Goal: Task Accomplishment & Management: Manage account settings

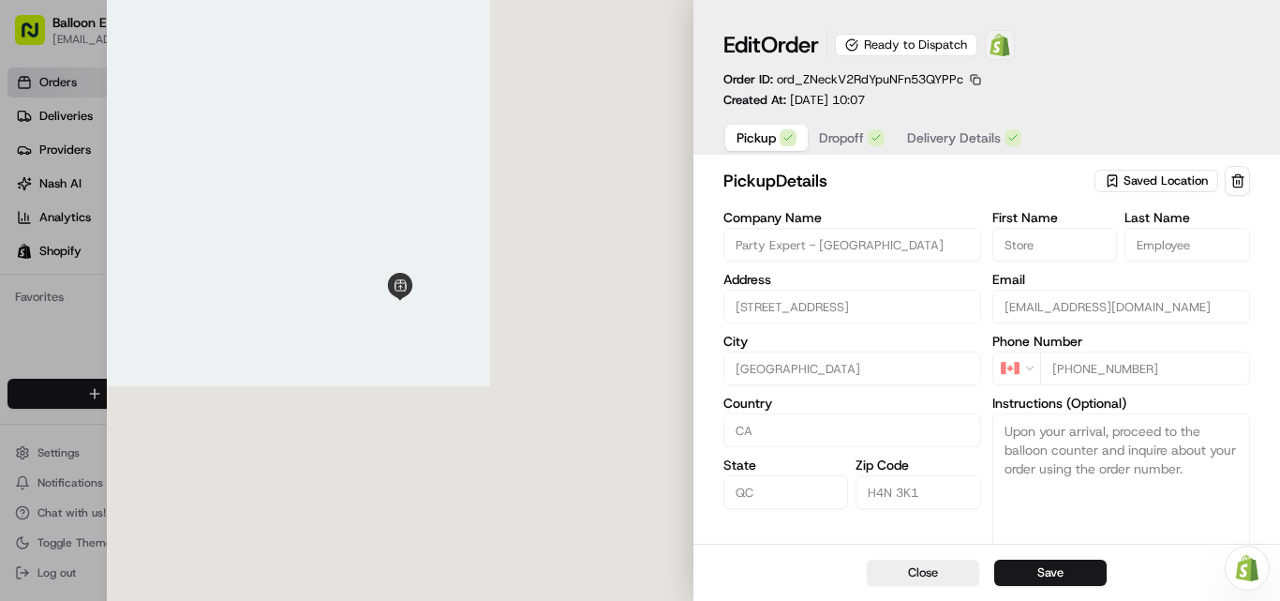
click at [1018, 47] on span at bounding box center [999, 44] width 37 height 37
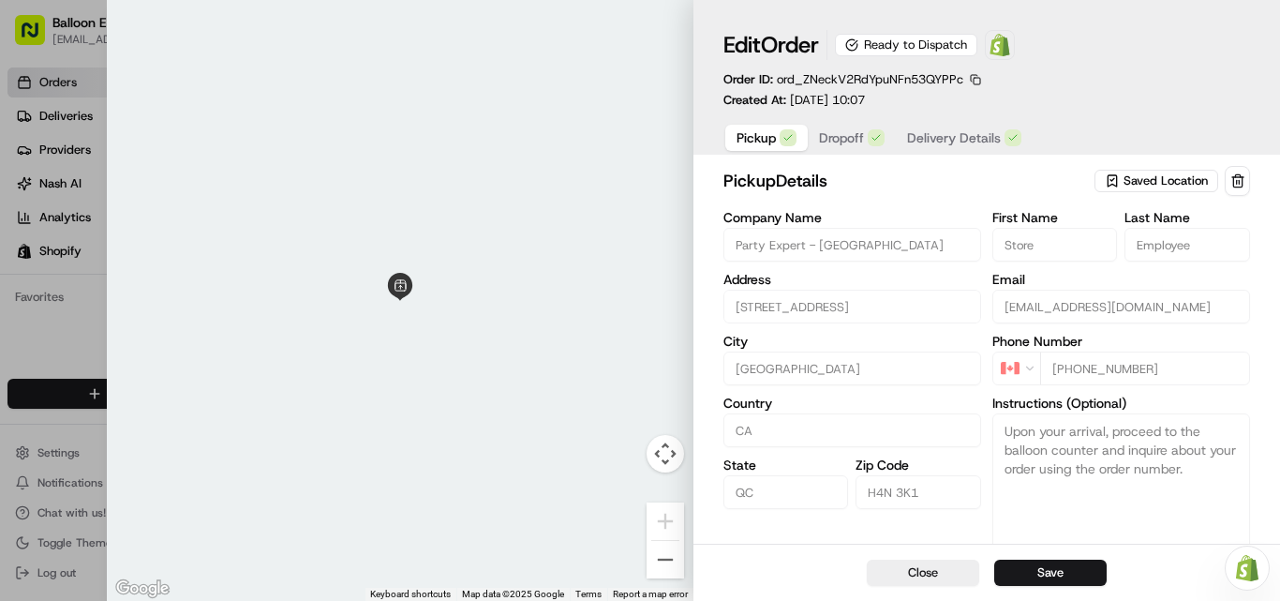
click at [87, 140] on div at bounding box center [640, 300] width 1280 height 601
type input "+1"
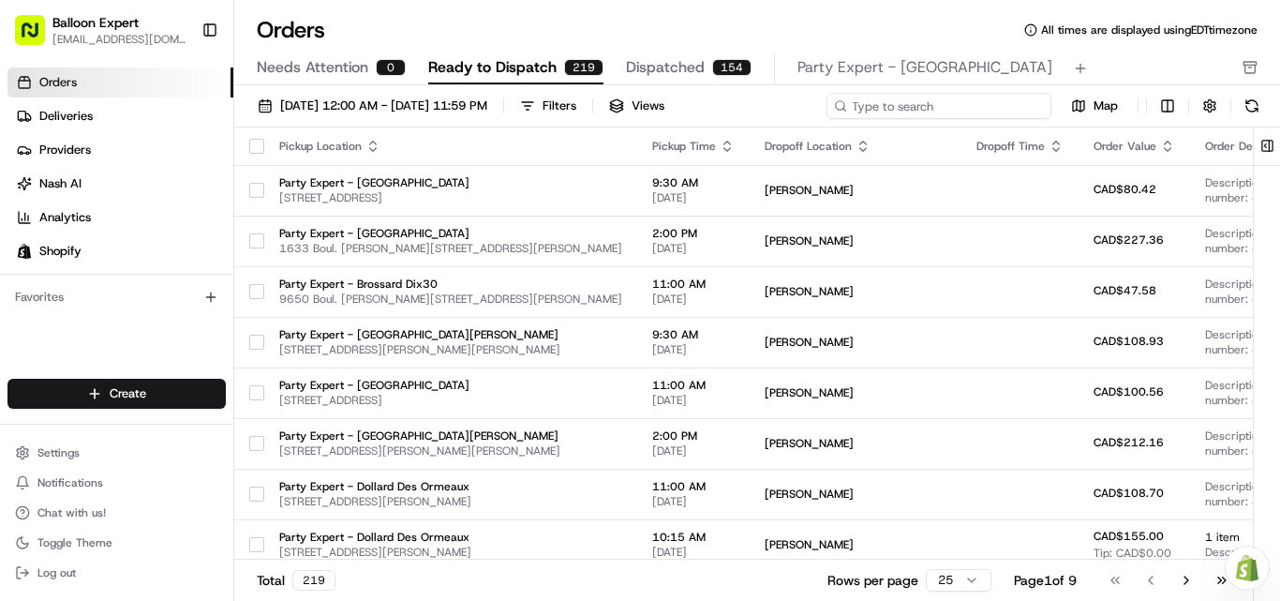
click at [965, 110] on input at bounding box center [938, 106] width 225 height 26
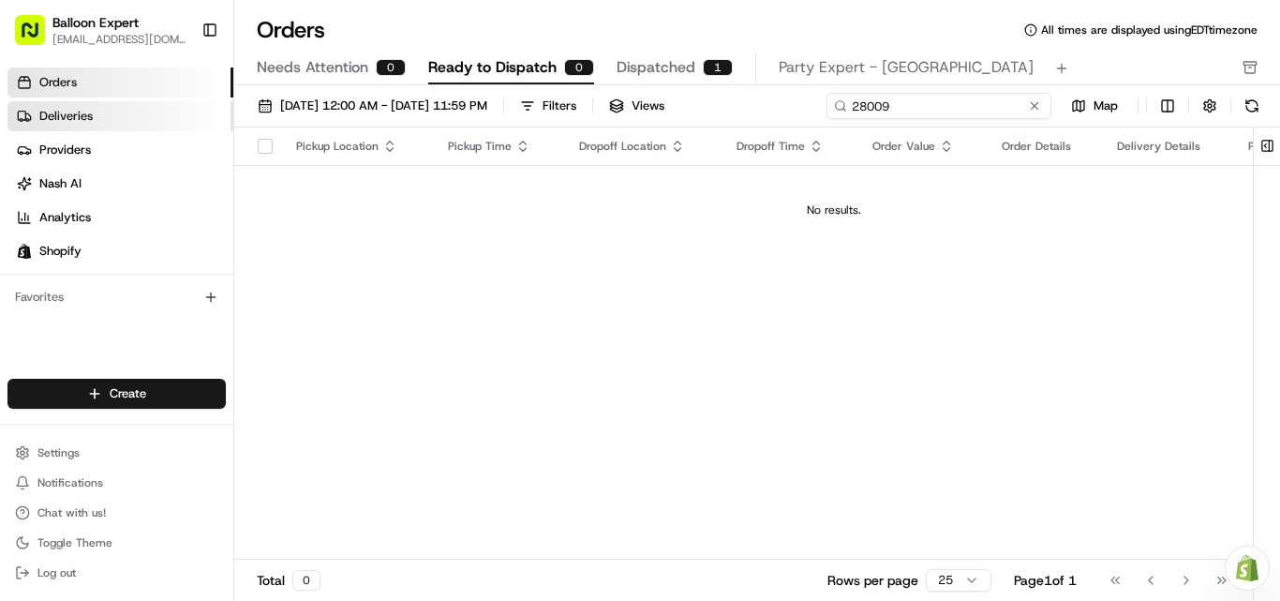
type input "28009"
click at [67, 111] on span "Deliveries" at bounding box center [65, 116] width 53 height 17
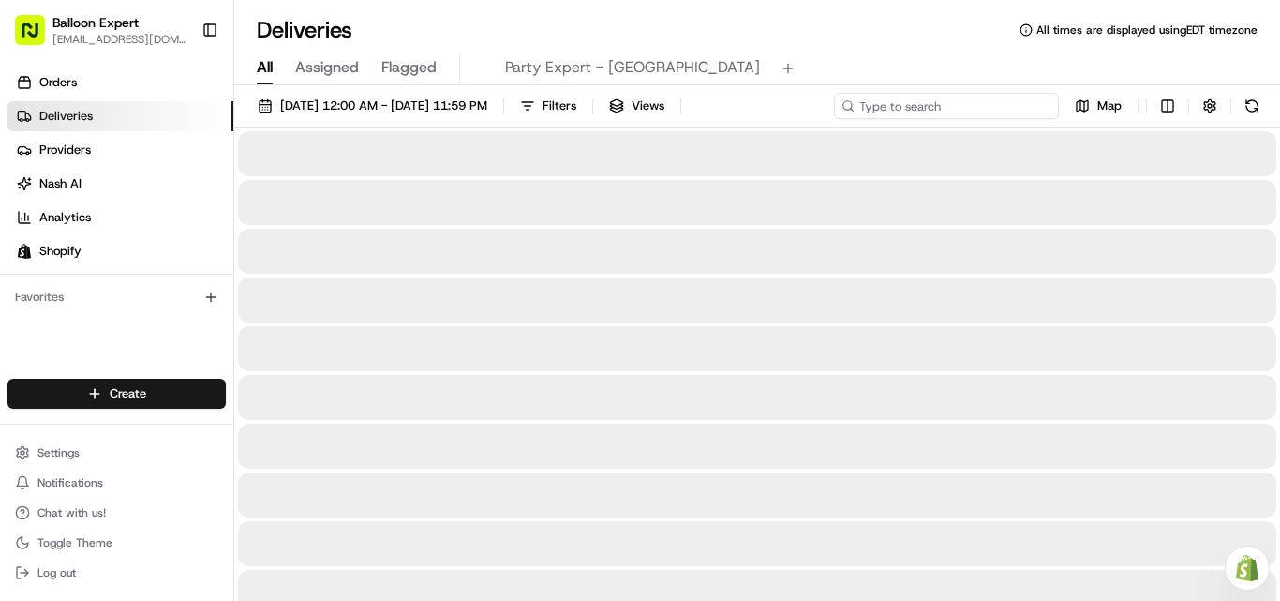
click at [919, 104] on input at bounding box center [946, 106] width 225 height 26
type input "5"
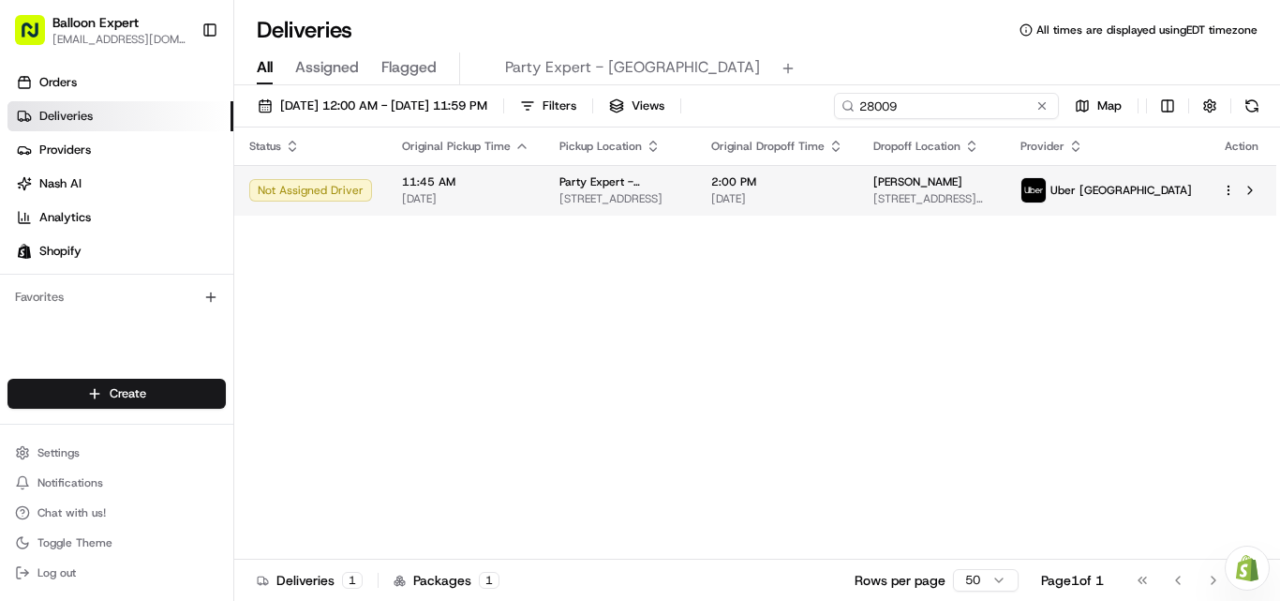
type input "28009"
click at [1231, 186] on html "Balloon Expert [EMAIL_ADDRESS][DOMAIN_NAME] Toggle Sidebar Orders Deliveries Pr…" at bounding box center [640, 300] width 1280 height 601
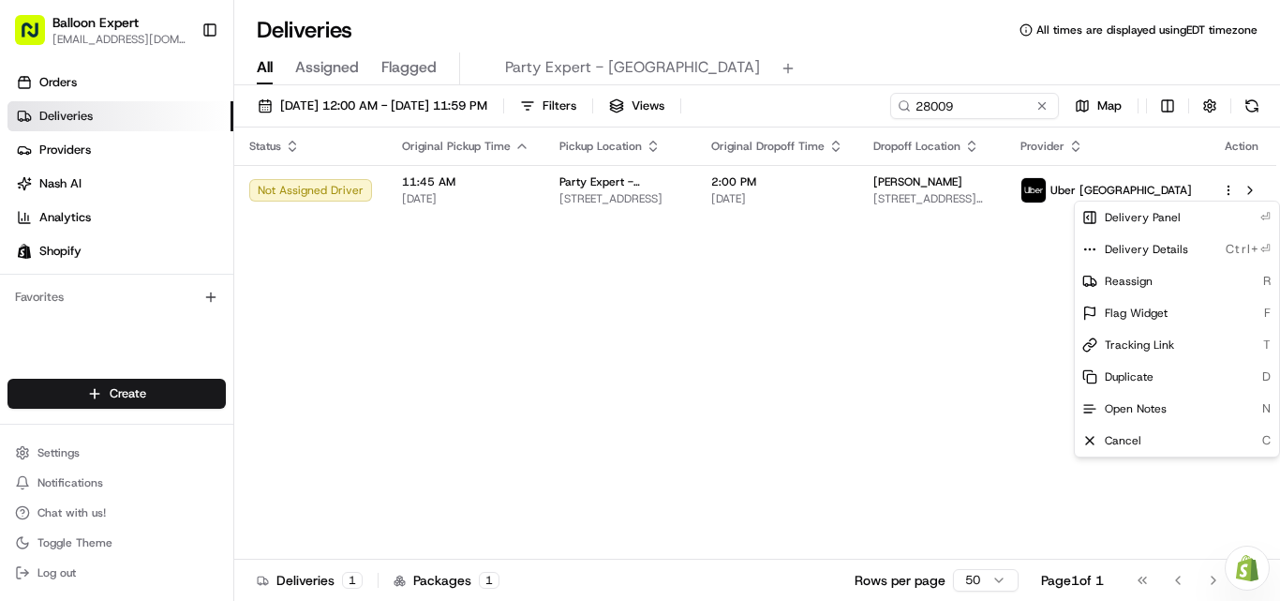
click at [1252, 190] on html "Balloon Expert [EMAIL_ADDRESS][DOMAIN_NAME] Toggle Sidebar Orders Deliveries Pr…" at bounding box center [640, 300] width 1280 height 601
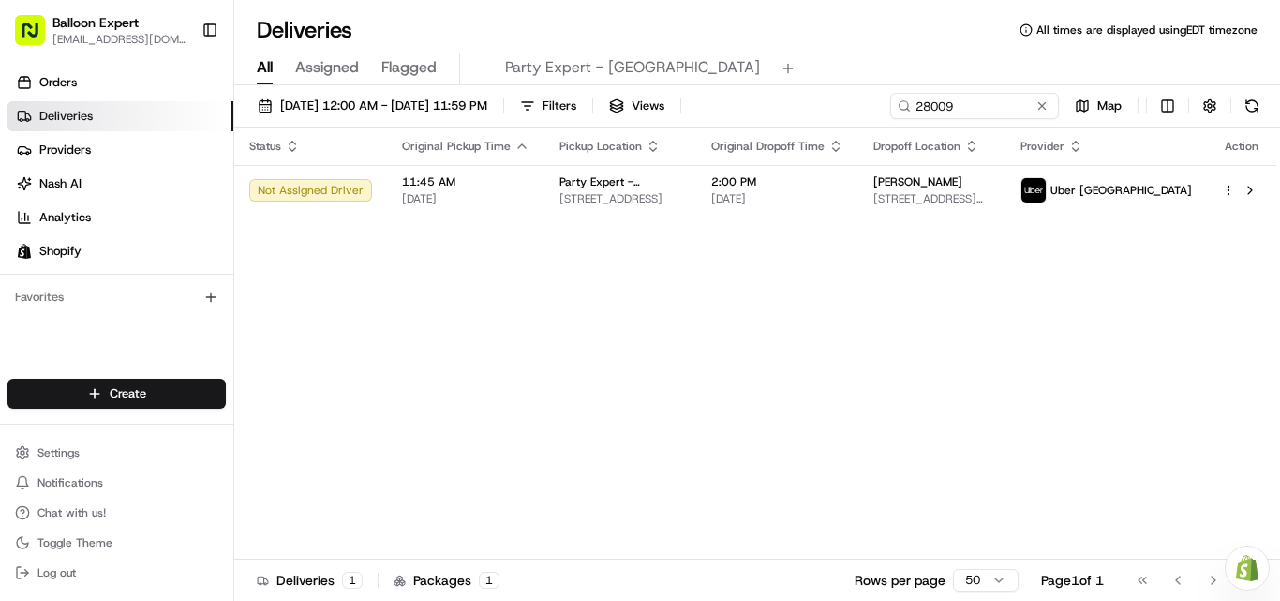
click at [1252, 190] on button at bounding box center [1250, 190] width 22 height 22
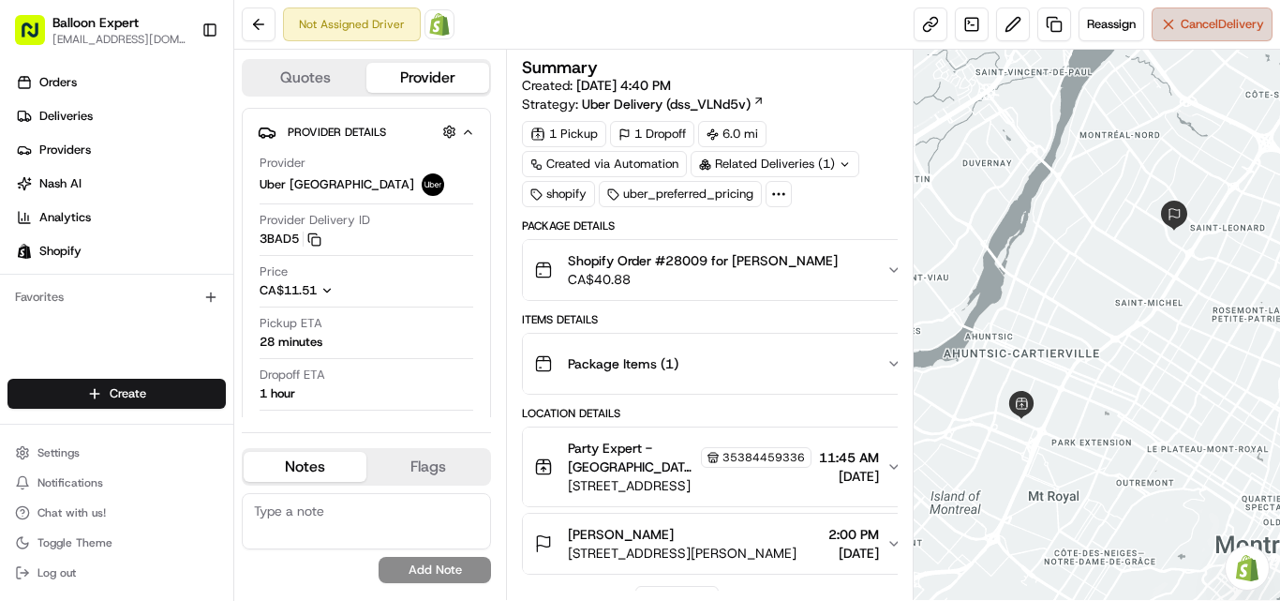
click at [1214, 35] on button "Cancel Delivery" at bounding box center [1211, 24] width 121 height 34
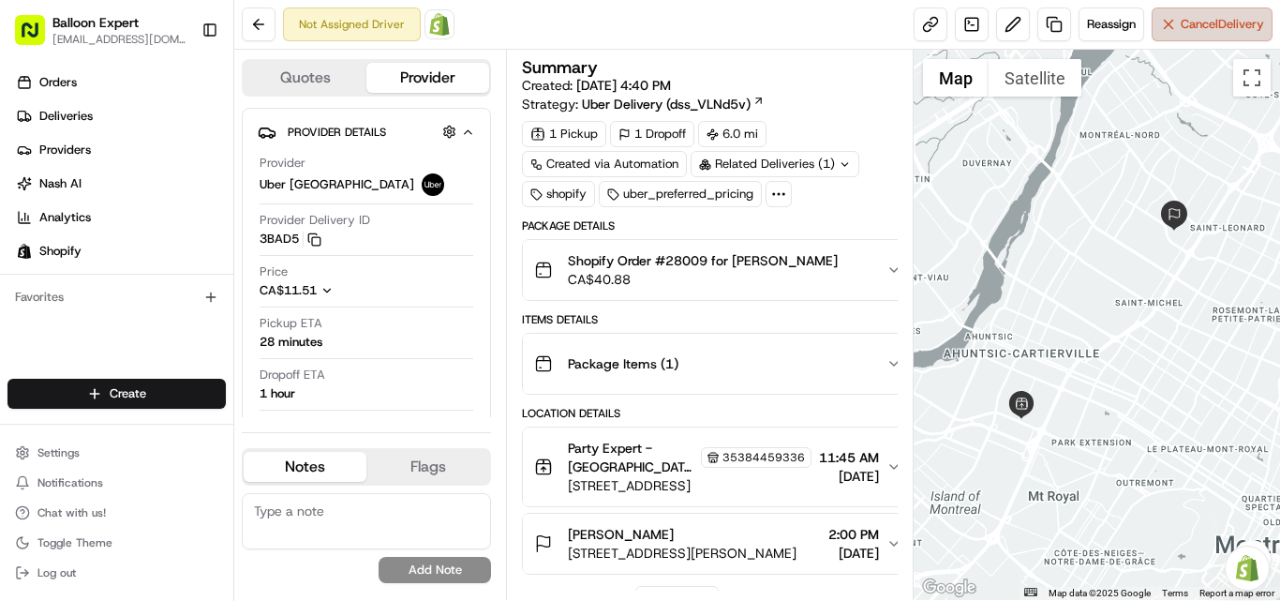
click at [1183, 36] on button "Cancel Delivery" at bounding box center [1211, 24] width 121 height 34
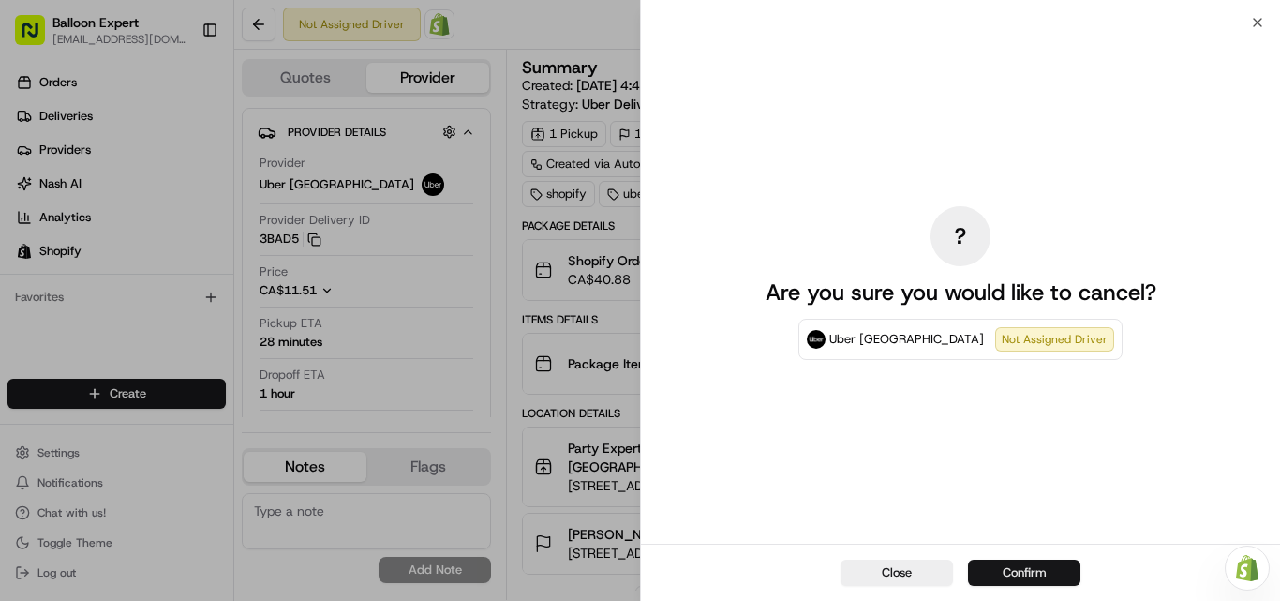
click at [1044, 564] on button "Confirm" at bounding box center [1024, 572] width 112 height 26
